Goal: Information Seeking & Learning: Check status

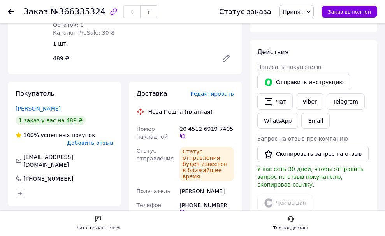
scroll to position [117, 0]
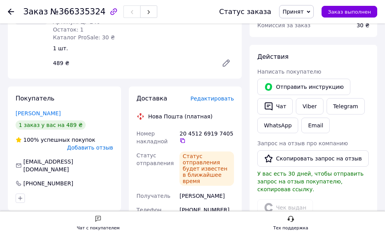
click at [9, 10] on icon at bounding box center [11, 12] width 6 height 6
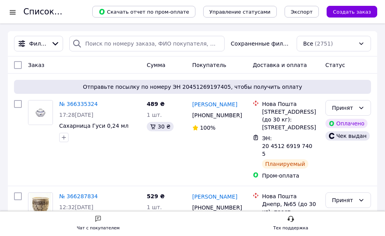
click at [11, 11] on div at bounding box center [13, 12] width 10 height 8
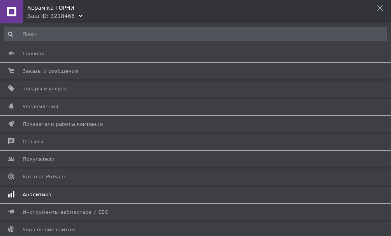
click at [28, 193] on span "Аналитика" at bounding box center [37, 194] width 29 height 7
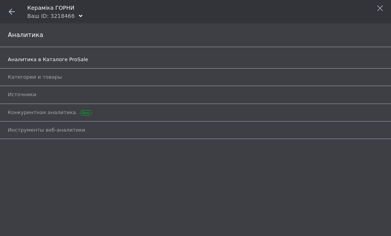
click at [27, 60] on span "Аналитика в Каталоге ProSale" at bounding box center [48, 59] width 80 height 7
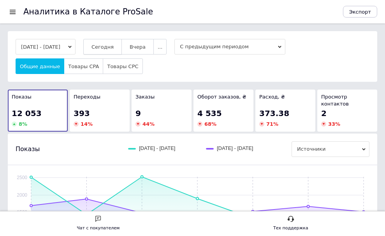
click at [112, 46] on span "Сегодня" at bounding box center [103, 47] width 22 height 6
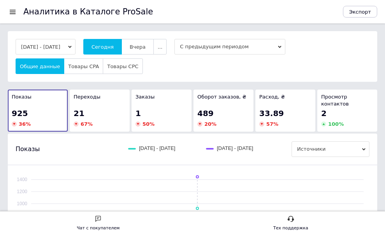
click at [13, 14] on div at bounding box center [13, 11] width 10 height 7
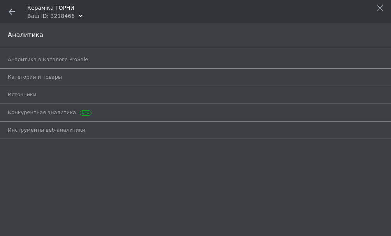
click at [9, 10] on icon at bounding box center [12, 12] width 6 height 6
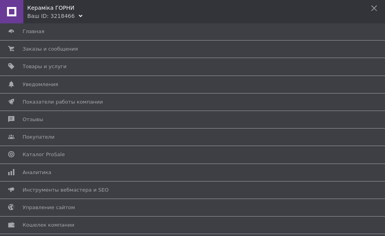
scroll to position [2, 0]
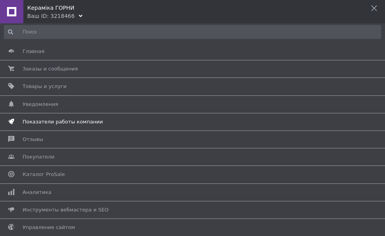
click at [25, 120] on span "Показатели работы компании" at bounding box center [63, 121] width 81 height 7
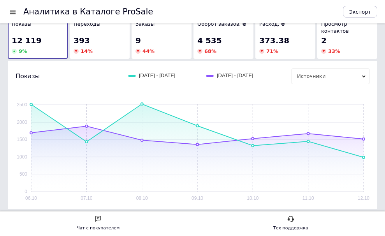
scroll to position [85, 0]
